Goal: Transaction & Acquisition: Purchase product/service

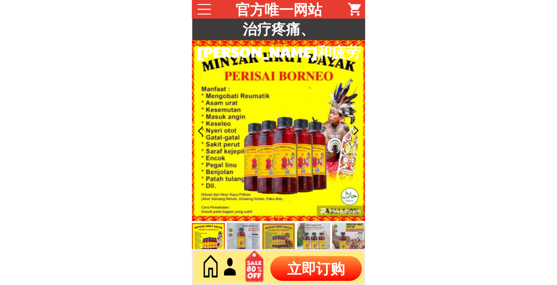
click at [317, 269] on p "立即订购" at bounding box center [316, 268] width 92 height 25
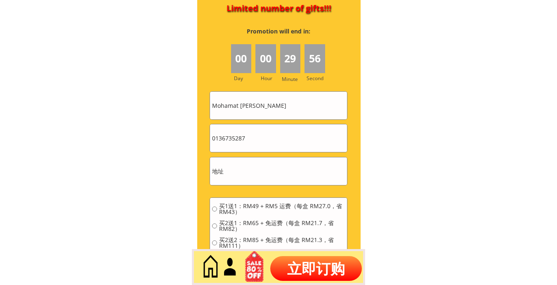
scroll to position [3669, 0]
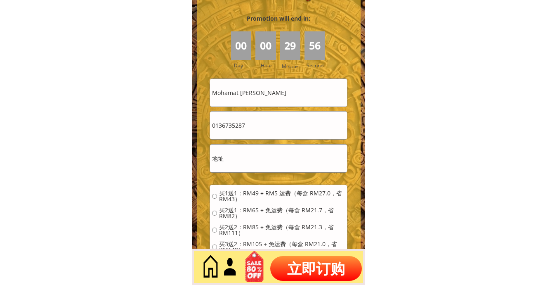
click at [277, 95] on input "Mohamat [PERSON_NAME]" at bounding box center [278, 93] width 137 height 28
click at [277, 96] on input "Mohamat [PERSON_NAME]" at bounding box center [278, 93] width 137 height 28
paste input "[PERSON_NAME]"
type input "[PERSON_NAME]"
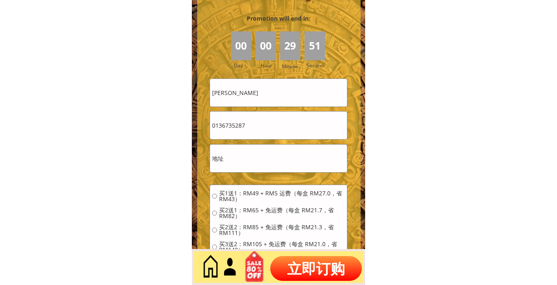
click at [268, 137] on input "0136735287" at bounding box center [278, 125] width 137 height 28
paste input "6-8696466"
drag, startPoint x: 225, startPoint y: 128, endPoint x: 230, endPoint y: 130, distance: 5.0
click at [227, 128] on input "016-8696466" at bounding box center [278, 125] width 137 height 28
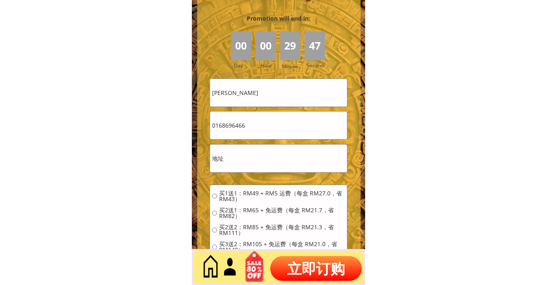
type input "0168696466"
click at [254, 162] on input "text" at bounding box center [278, 159] width 137 height 28
paste input "No1366c- LRG16-[GEOGRAPHIC_DATA]- [GEOGRAPHIC_DATA]-93350 [GEOGRAPHIC_DATA]- EA…"
type input "No1366c- LRG16-[GEOGRAPHIC_DATA]- [GEOGRAPHIC_DATA]-93350 [GEOGRAPHIC_DATA]- EA…"
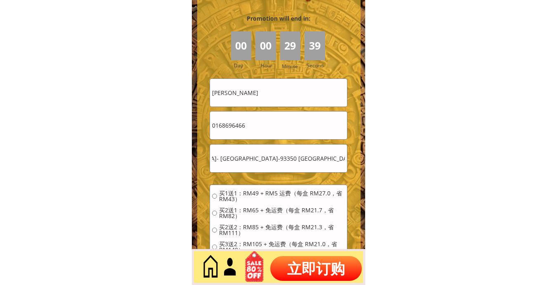
click at [249, 194] on span "买1送1：RM49 + RM5 运费（每盒 RM27.0，省 RM43）" at bounding box center [282, 196] width 126 height 12
radio input "true"
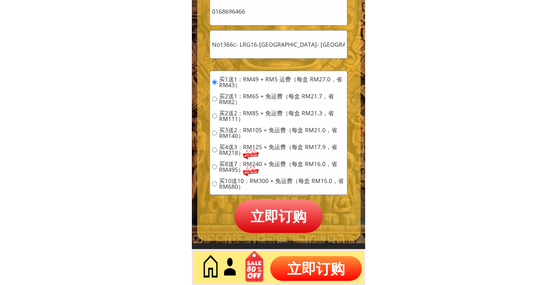
scroll to position [3807, 0]
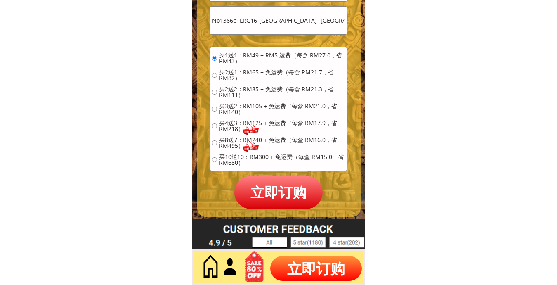
drag, startPoint x: 253, startPoint y: 185, endPoint x: 253, endPoint y: 181, distance: 4.2
click at [253, 185] on p "立即订购" at bounding box center [279, 192] width 88 height 33
